Goal: Task Accomplishment & Management: Use online tool/utility

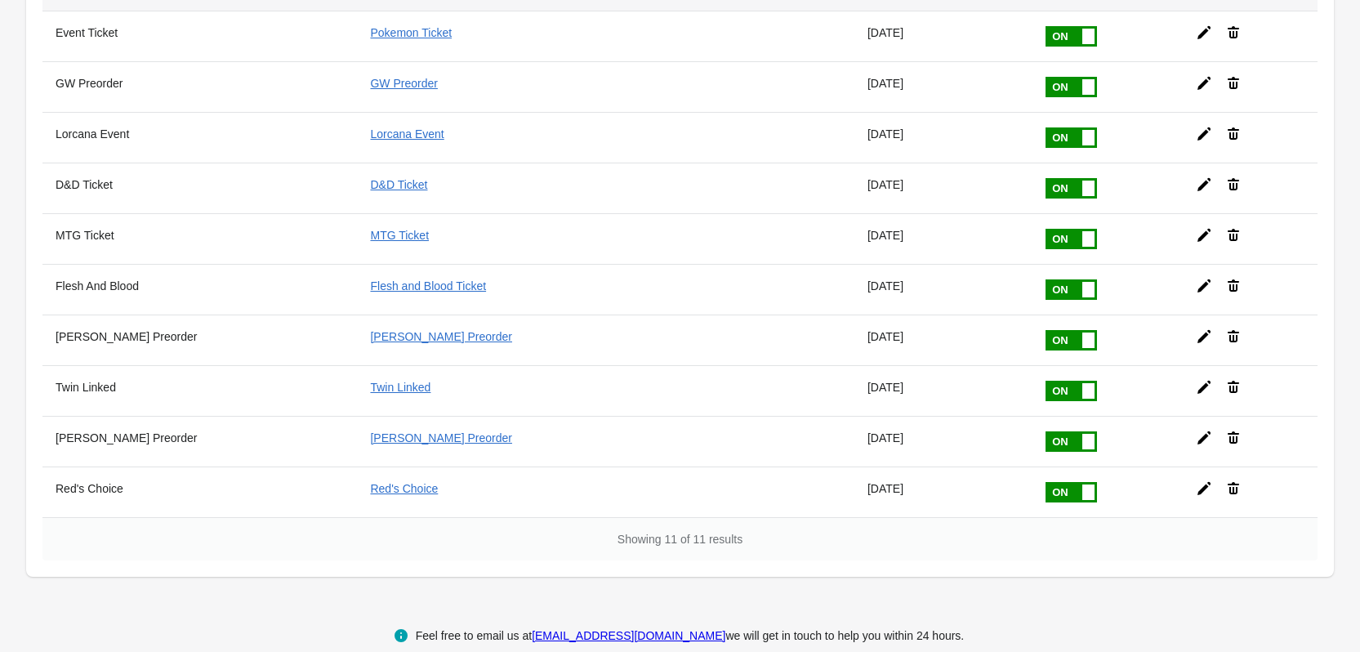
scroll to position [237, 0]
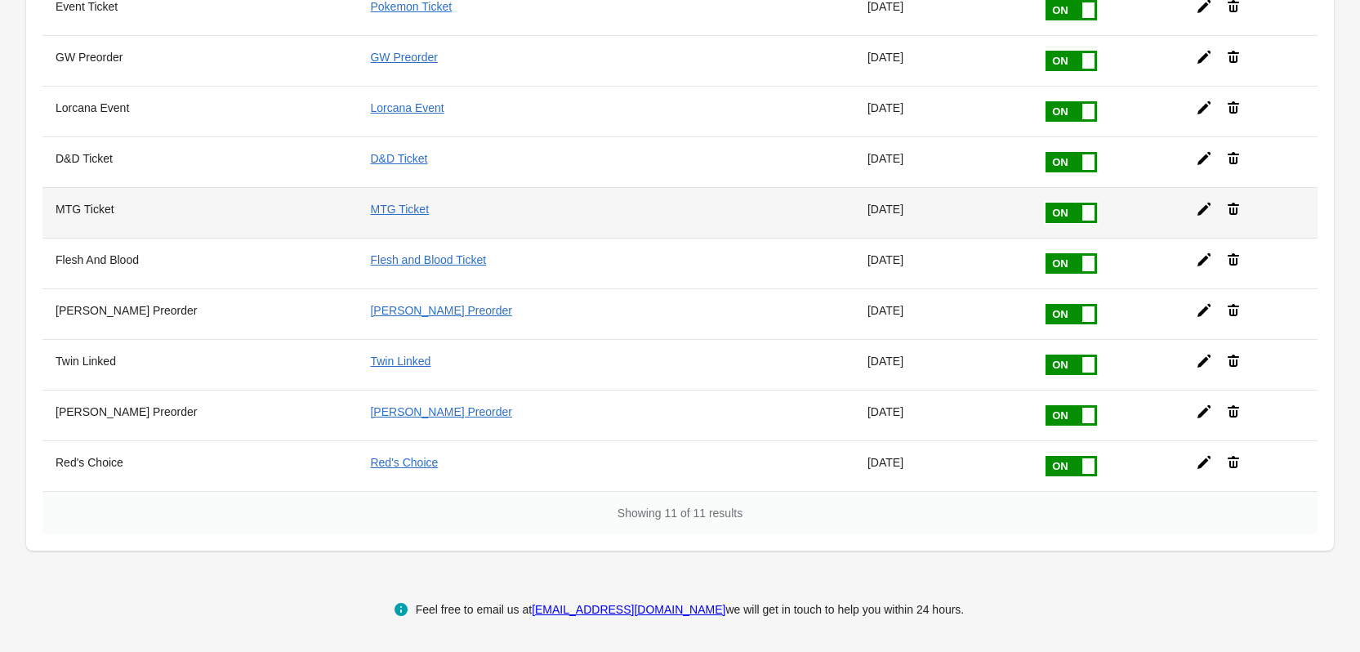
click at [1196, 207] on icon at bounding box center [1204, 209] width 16 height 16
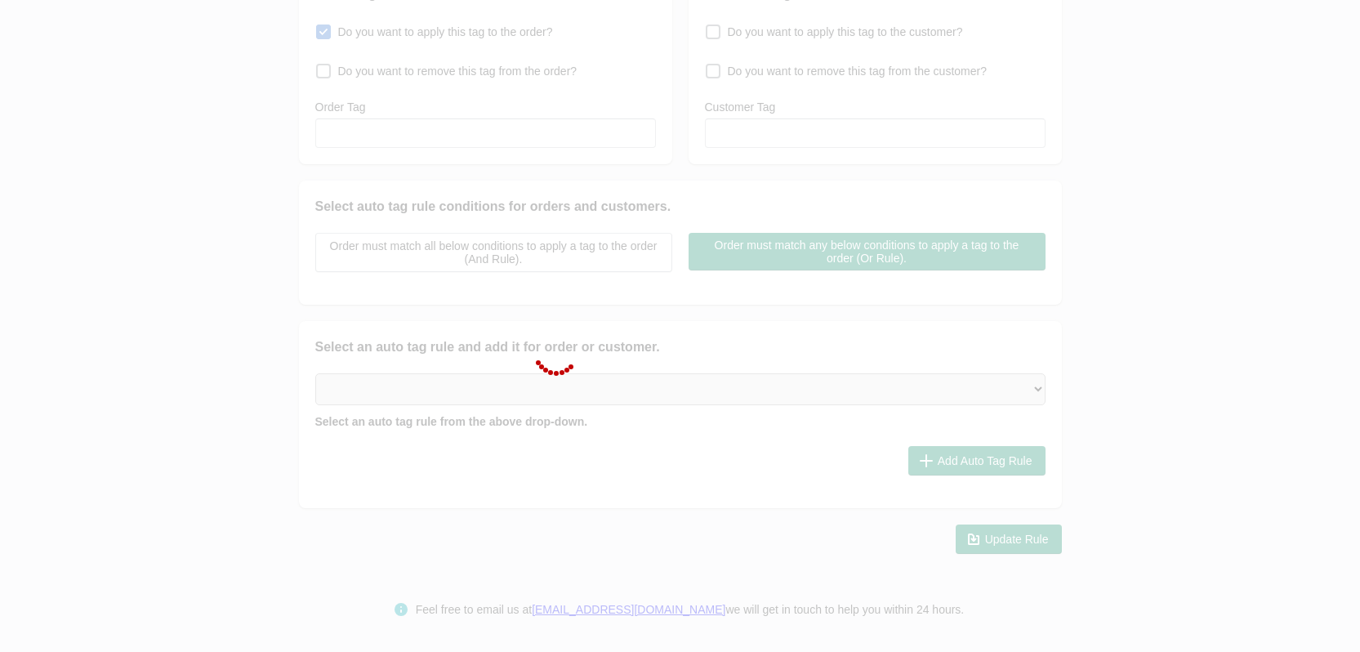
type input "MTG Ticket"
checkbox input "true"
type input "MTG Ticket"
select select "5"
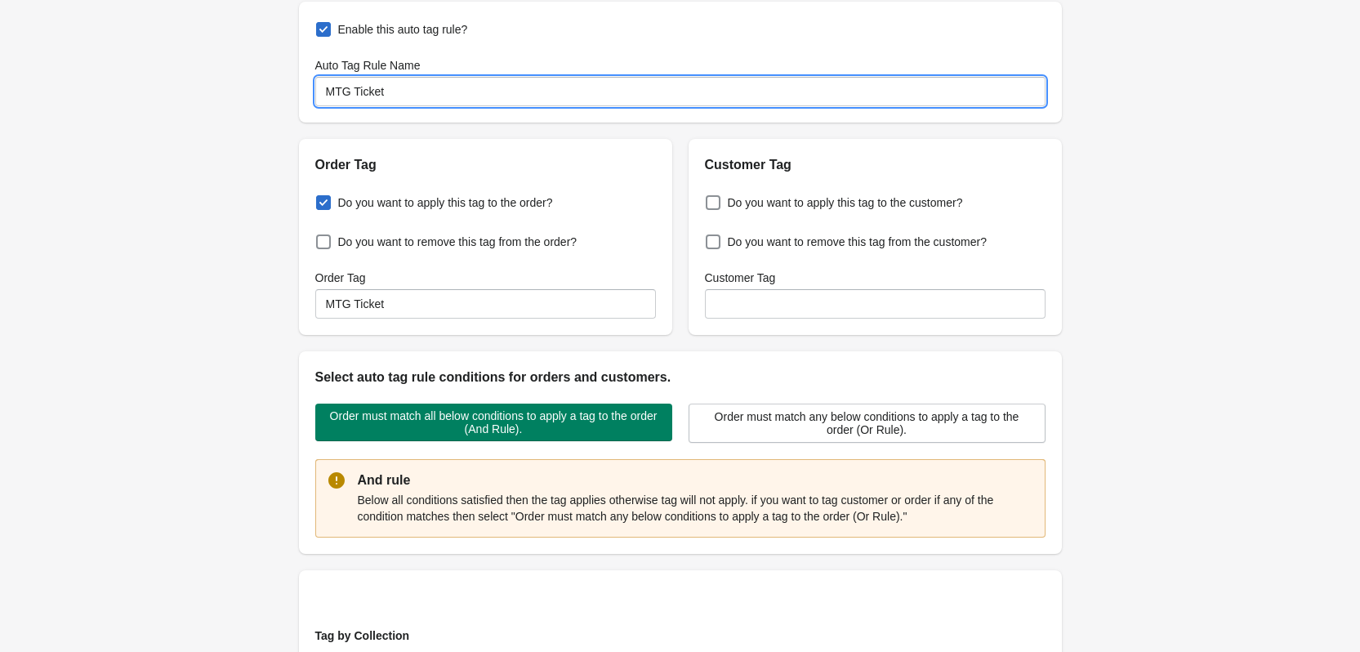
scroll to position [82, 0]
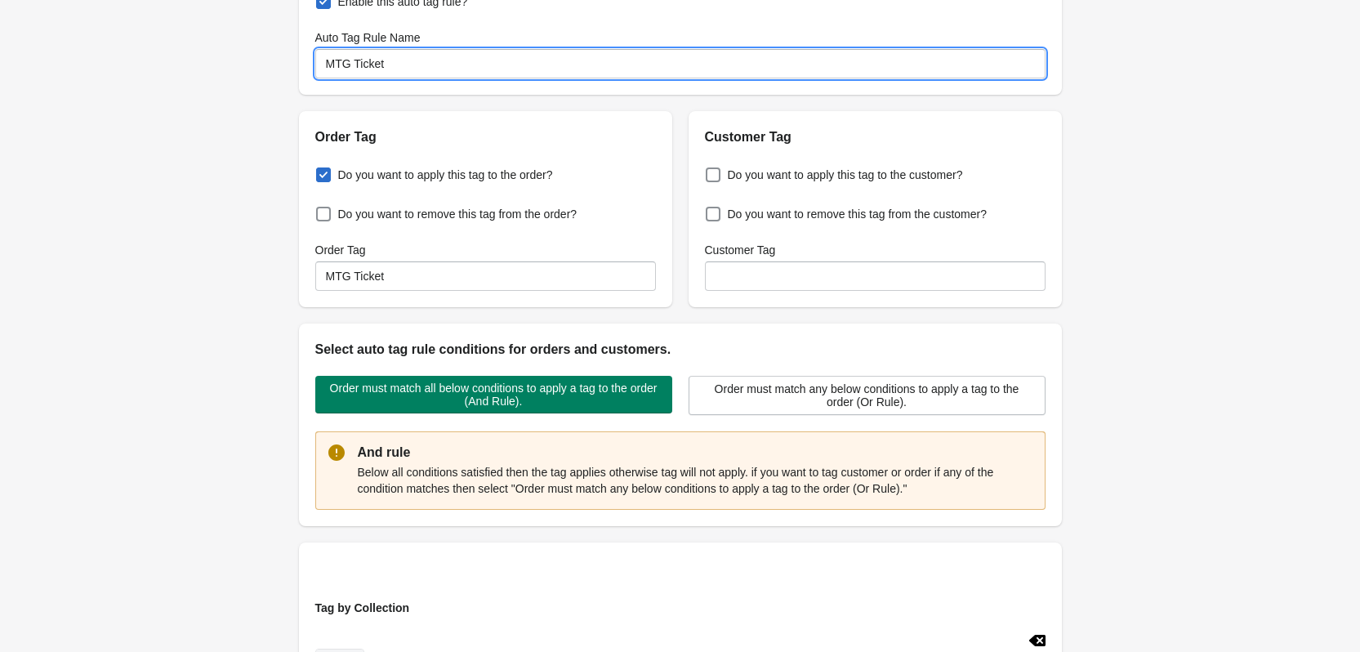
drag, startPoint x: 433, startPoint y: 146, endPoint x: 354, endPoint y: 145, distance: 79.3
click at [354, 145] on div "Enable this auto tag rule? Auto Tag Rule Name MTG Ticket Order Tag Do you want …" at bounding box center [680, 623] width 763 height 1298
type input "MTG Prerelease"
click at [387, 280] on input "MTG Ticket" at bounding box center [485, 275] width 341 height 29
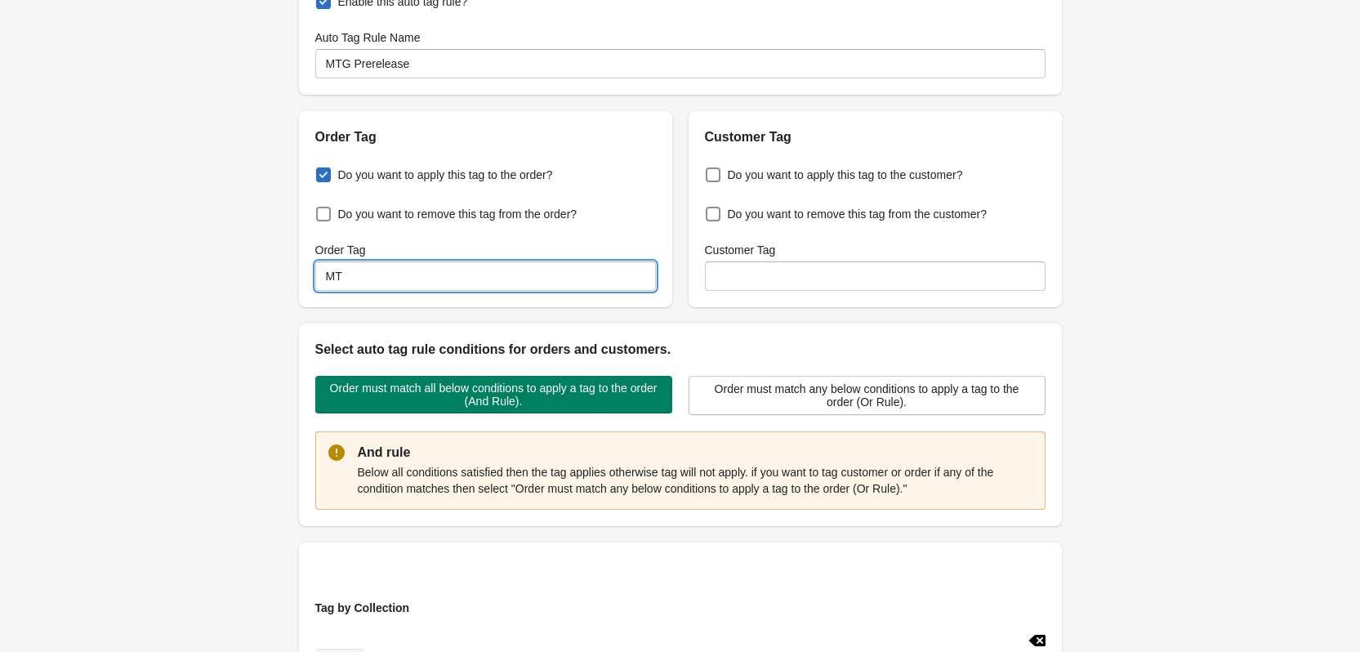
type input "M"
type input "MTG Prerelease"
click at [281, 230] on div "Back Edit Rule Update Rule Enable this auto tag rule? Auto Tag Rule Name MTG Pr…" at bounding box center [680, 601] width 815 height 1367
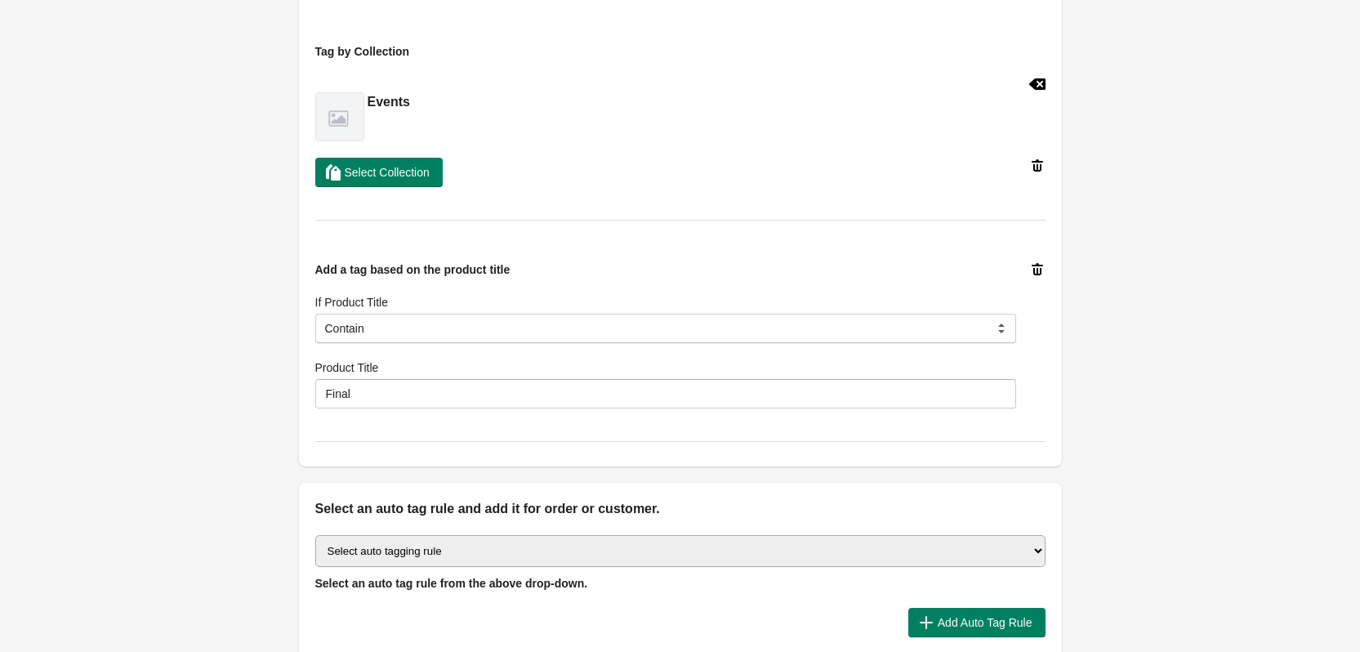
scroll to position [636, 0]
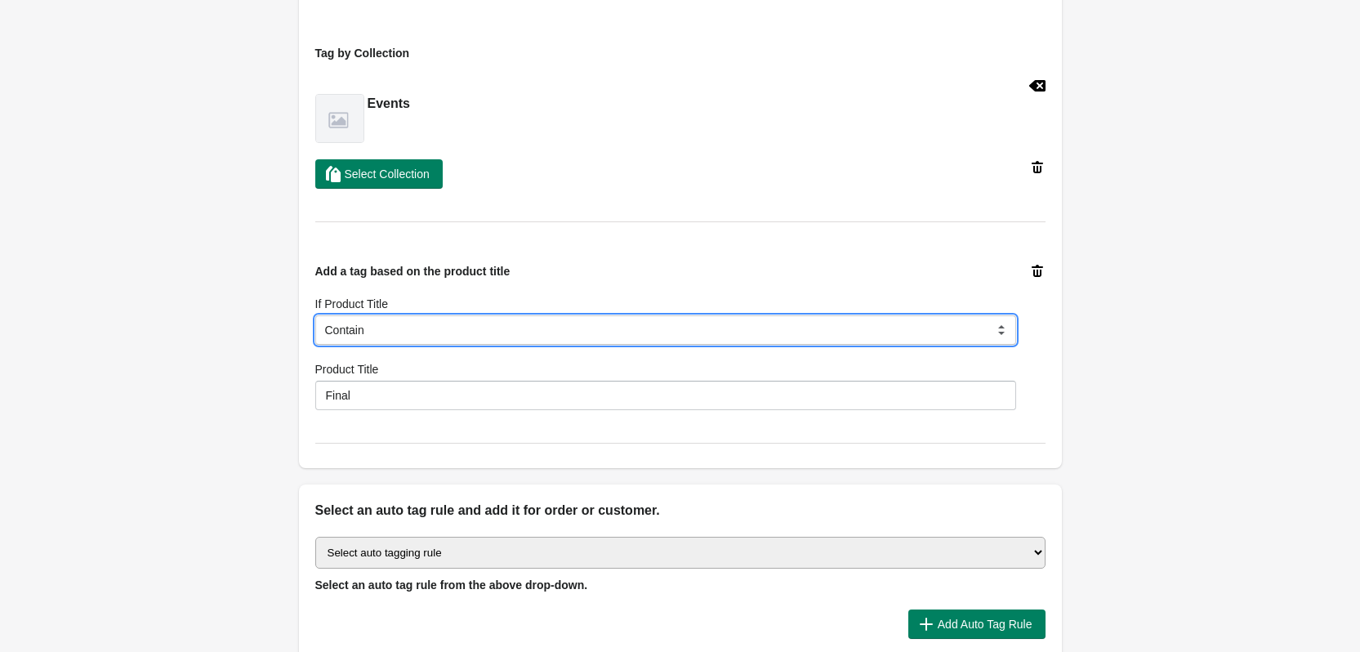
click at [359, 324] on select "Is Equal to Contain Is not Equal to Does not Contain Start With" at bounding box center [665, 329] width 701 height 29
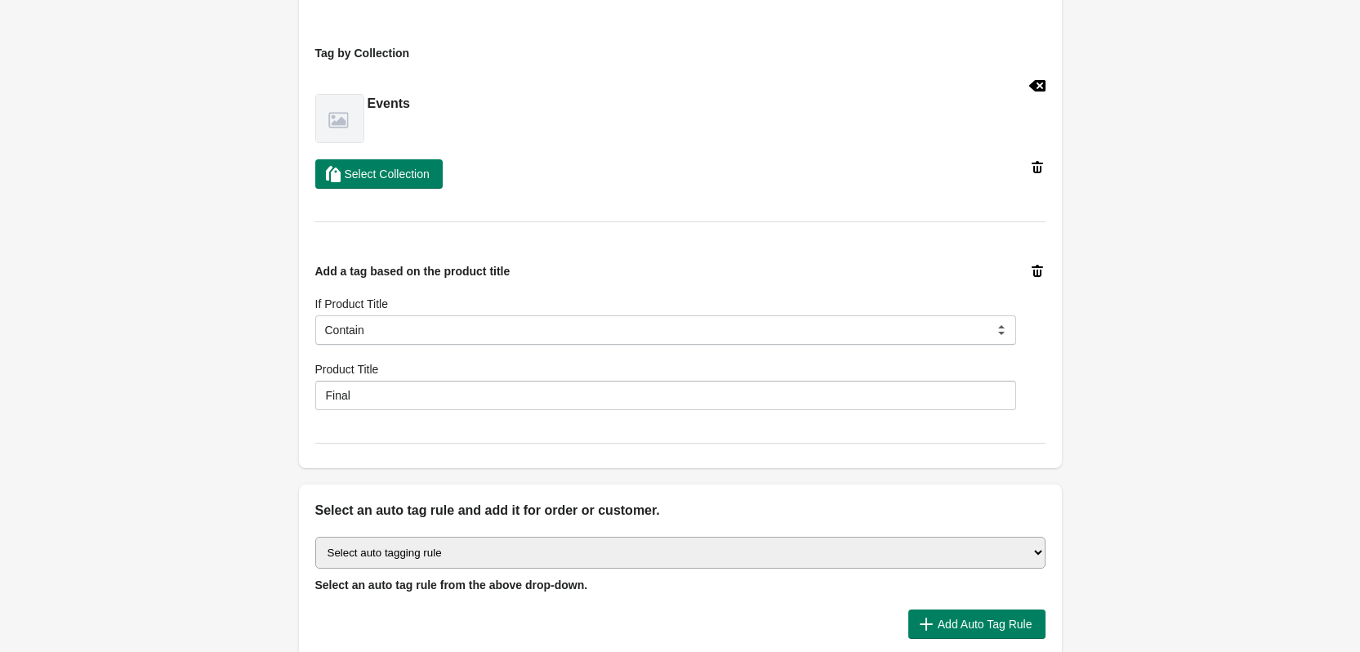
click at [306, 386] on div "Add a tag based on the product title If Product Title Is Equal to Contain Is no…" at bounding box center [673, 330] width 743 height 160
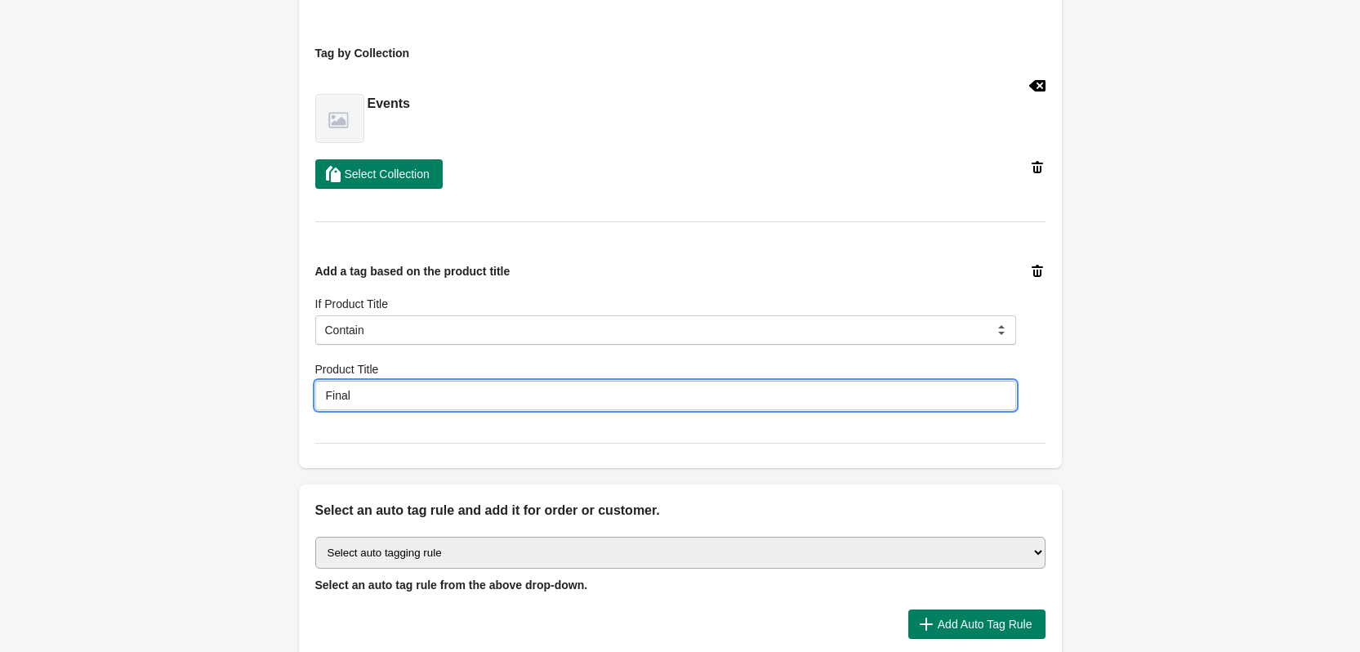
click at [344, 398] on input "Final" at bounding box center [665, 395] width 701 height 29
click at [373, 399] on input "Final" at bounding box center [665, 395] width 701 height 29
click at [257, 393] on div "Back Edit Rule Update Rule Enable this auto tag rule? Auto Tag Rule Name MTG Pr…" at bounding box center [680, 47] width 1360 height 1367
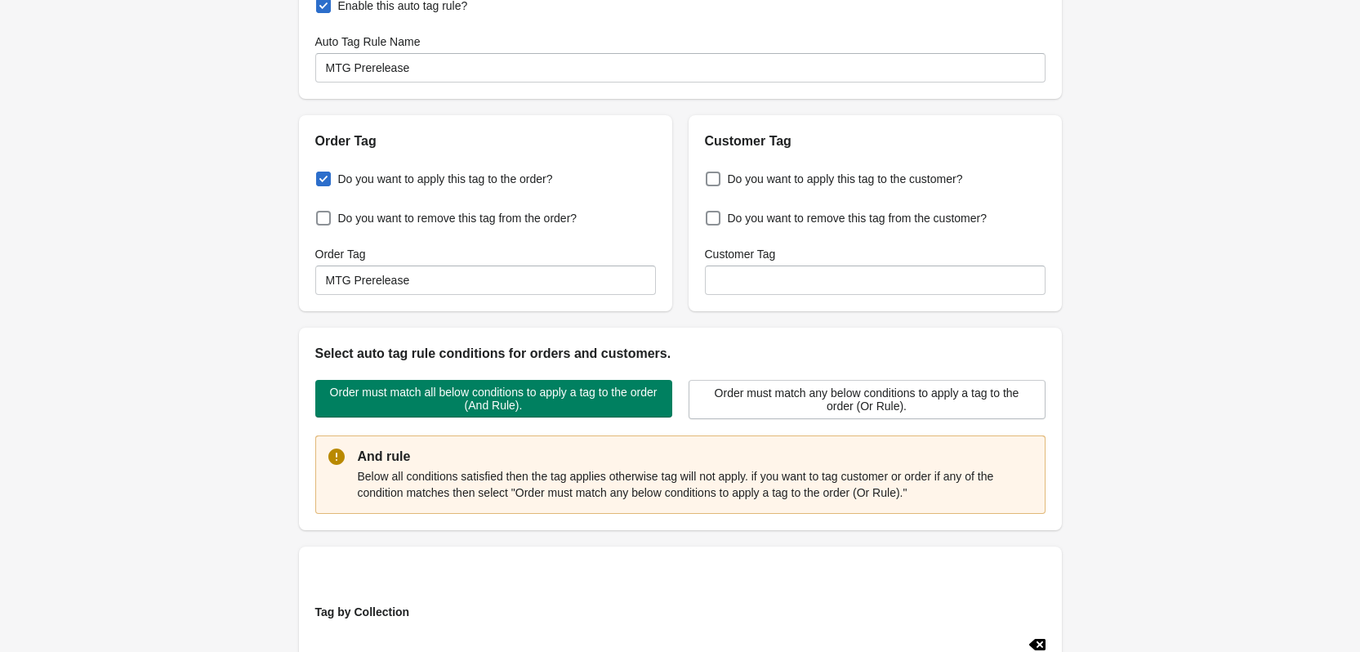
scroll to position [0, 0]
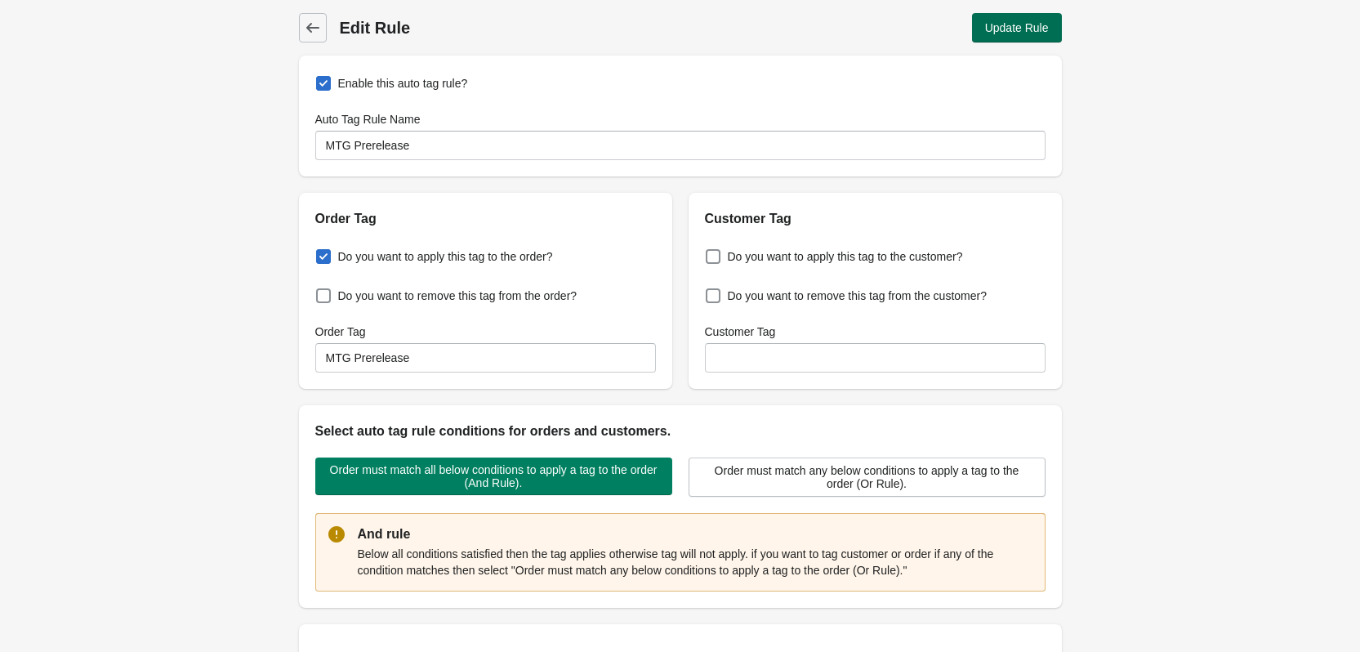
click at [1032, 19] on button "Update Rule" at bounding box center [1017, 27] width 90 height 29
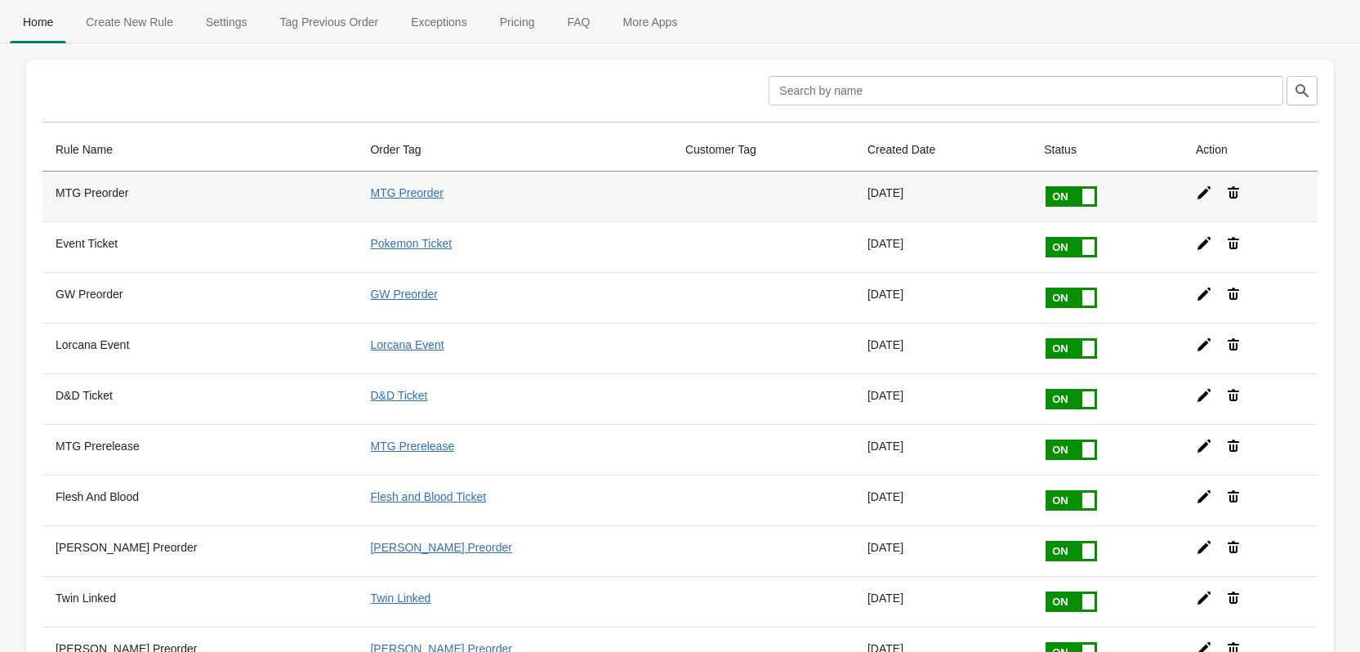
click at [1198, 193] on icon at bounding box center [1204, 192] width 13 height 13
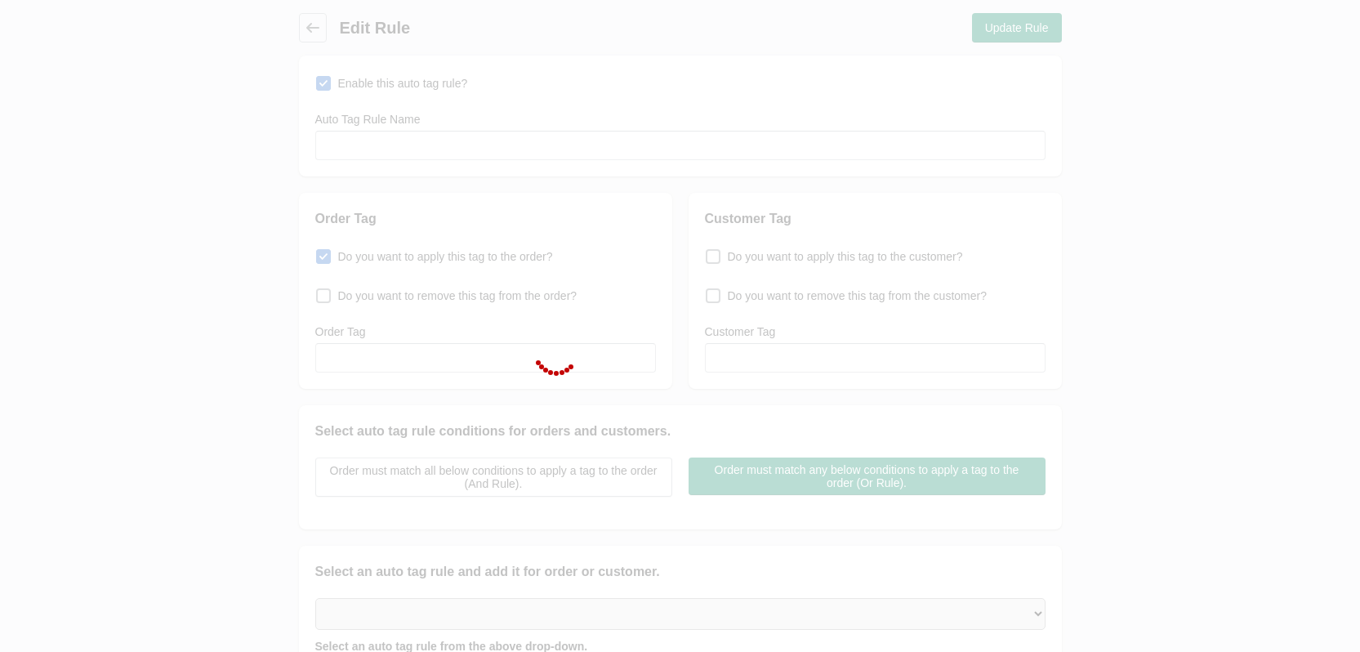
type input "MTG Preorder"
checkbox input "true"
type input "MTG Preorder"
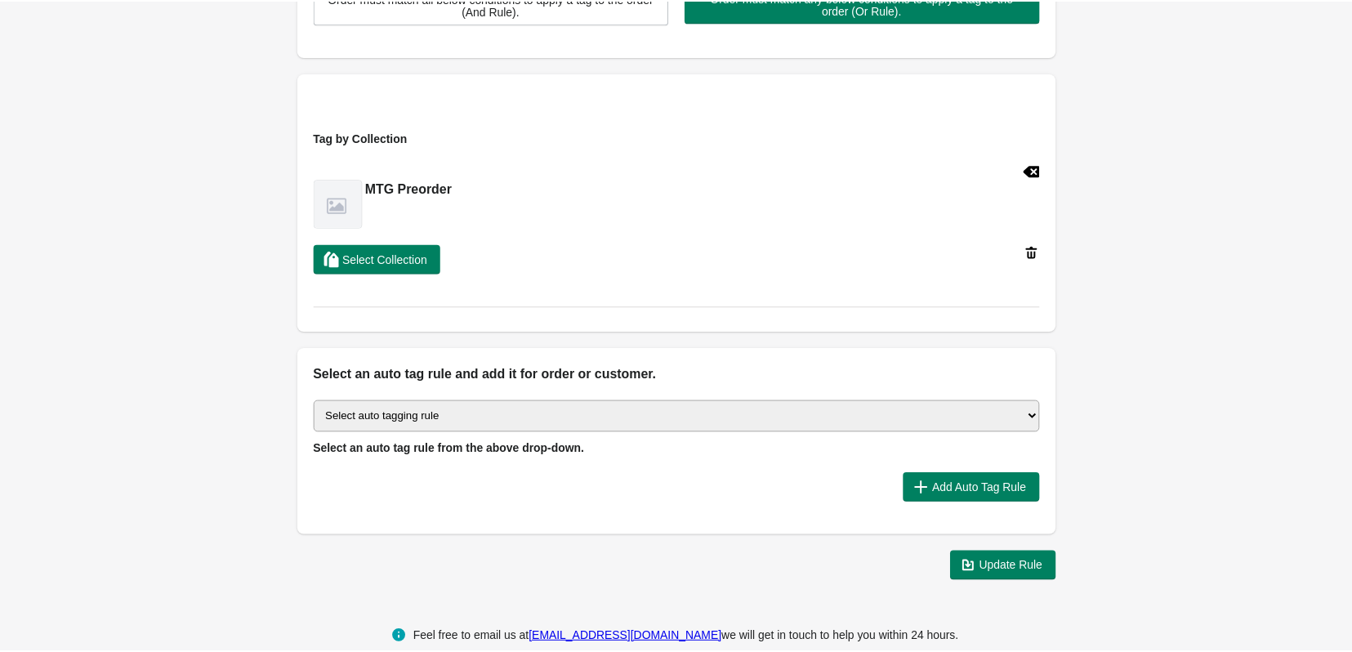
scroll to position [500, 0]
